Goal: Check status: Check status

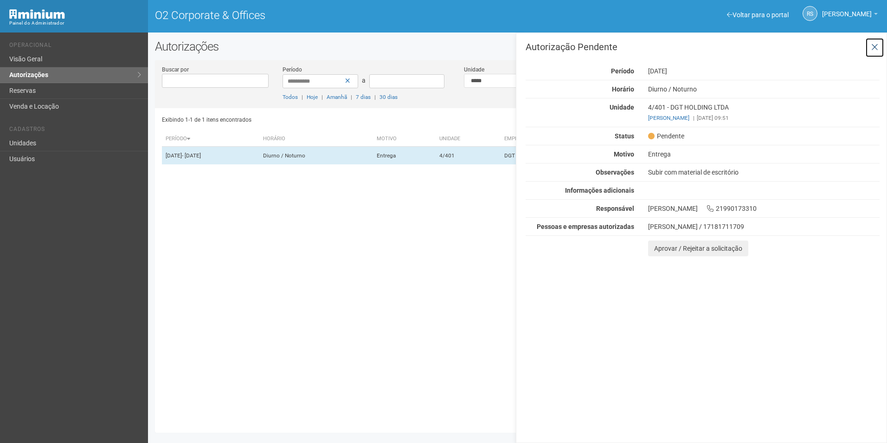
click at [881, 49] on button at bounding box center [874, 48] width 19 height 20
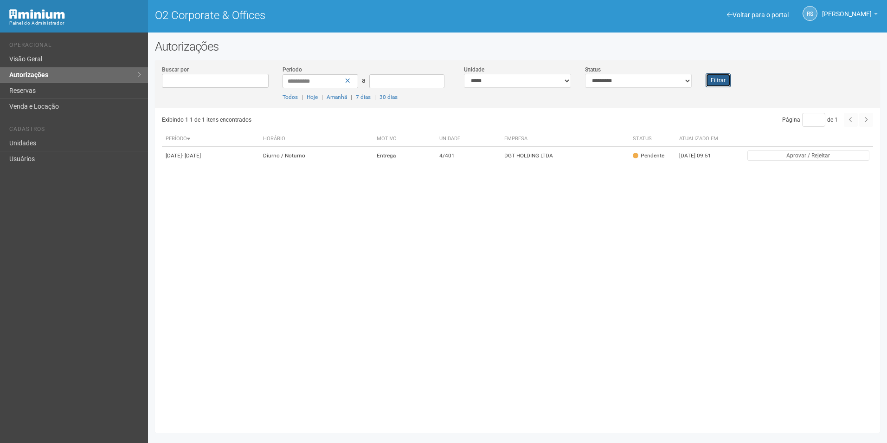
click at [719, 76] on button "Filtrar" at bounding box center [718, 80] width 25 height 14
click at [723, 86] on button "Filtrar" at bounding box center [718, 80] width 25 height 14
click at [726, 83] on button "Filtrar" at bounding box center [718, 80] width 25 height 14
